Goal: Find specific page/section: Find specific page/section

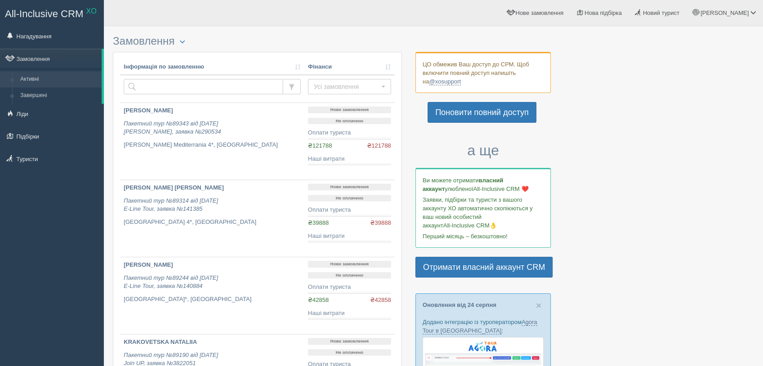
click at [156, 89] on input "text" at bounding box center [203, 86] width 159 height 15
type input "barys"
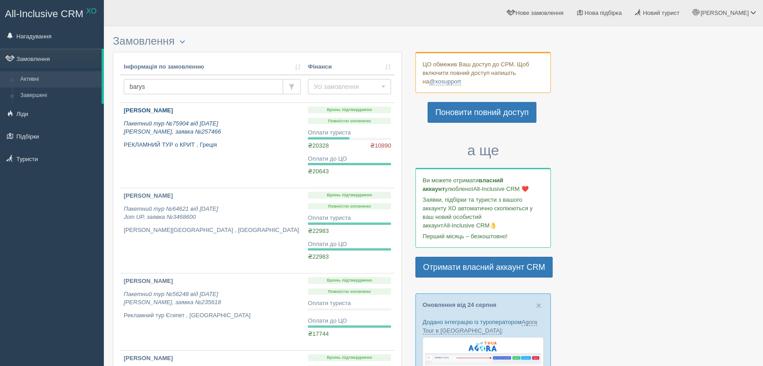
click at [189, 113] on p "[PERSON_NAME]" at bounding box center [212, 111] width 177 height 9
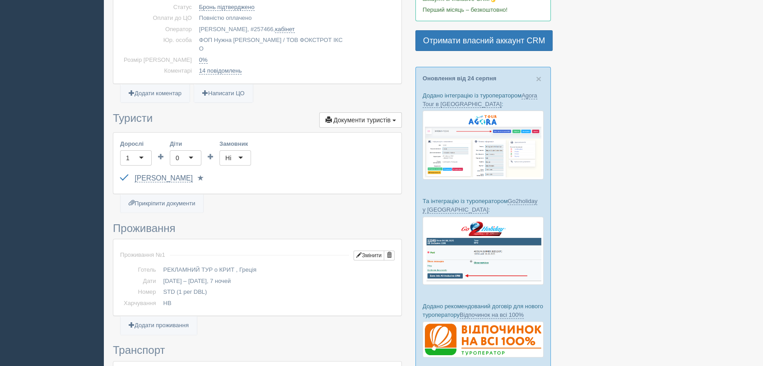
scroll to position [301, 0]
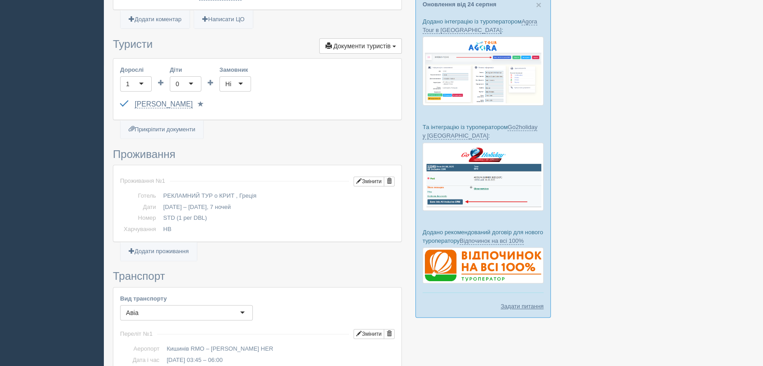
click at [183, 99] on div "[PERSON_NAME] [PASSPORT] до [DATE] Паспорт 2 Обрати іншого..." at bounding box center [257, 104] width 274 height 17
click at [184, 100] on link "[PERSON_NAME]" at bounding box center [164, 104] width 58 height 8
